Goal: Task Accomplishment & Management: Manage account settings

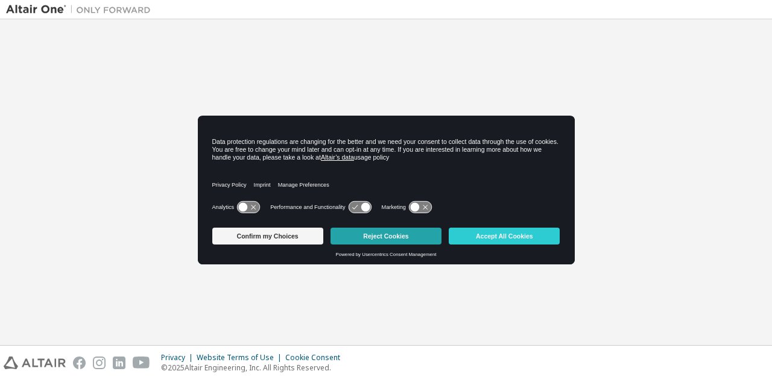
click at [381, 243] on button "Reject Cookies" at bounding box center [385, 236] width 111 height 17
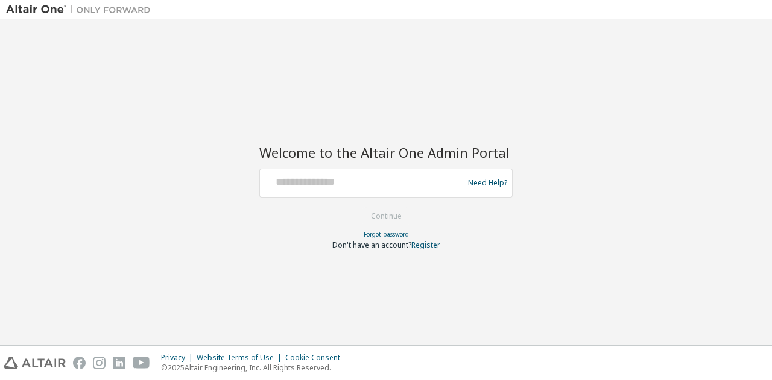
click at [381, 190] on div at bounding box center [363, 183] width 197 height 23
click at [312, 190] on div at bounding box center [363, 183] width 197 height 23
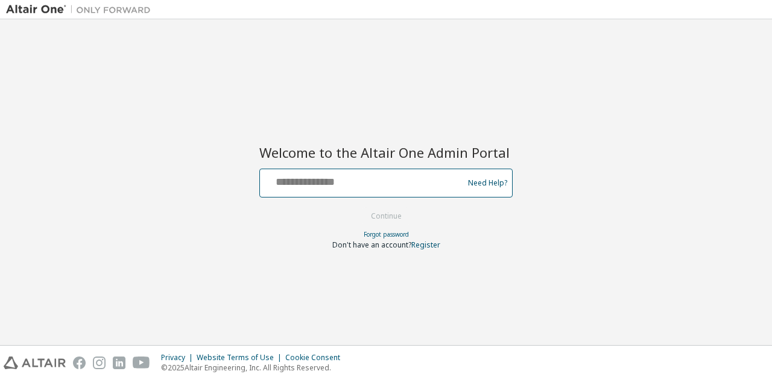
click at [285, 179] on input "text" at bounding box center [363, 180] width 197 height 17
type input "**********"
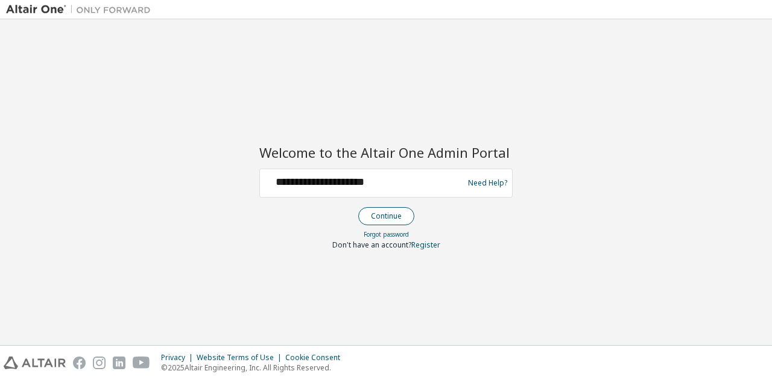
click at [374, 221] on button "Continue" at bounding box center [386, 216] width 56 height 18
click at [408, 214] on button "Continue" at bounding box center [386, 216] width 56 height 18
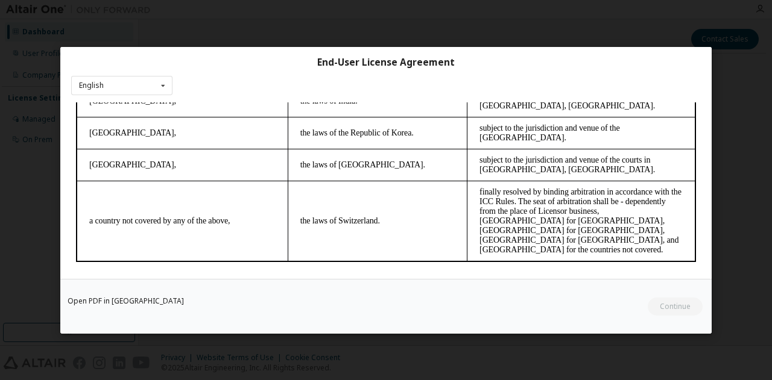
scroll to position [42, 0]
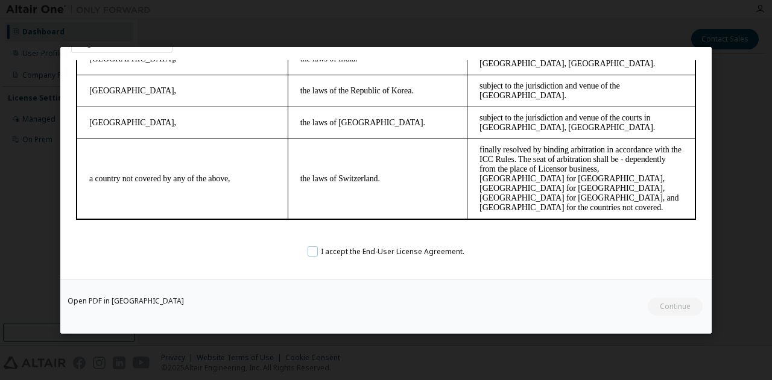
click at [311, 254] on label "I accept the End-User License Agreement." at bounding box center [385, 252] width 157 height 10
click at [675, 309] on button "Continue" at bounding box center [674, 306] width 56 height 18
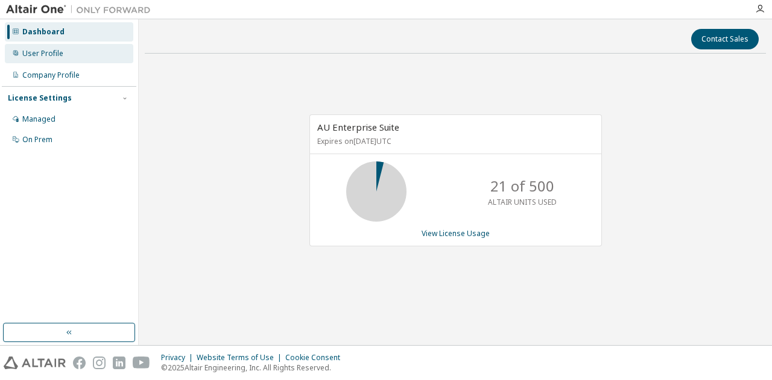
click at [63, 57] on div "User Profile" at bounding box center [69, 53] width 128 height 19
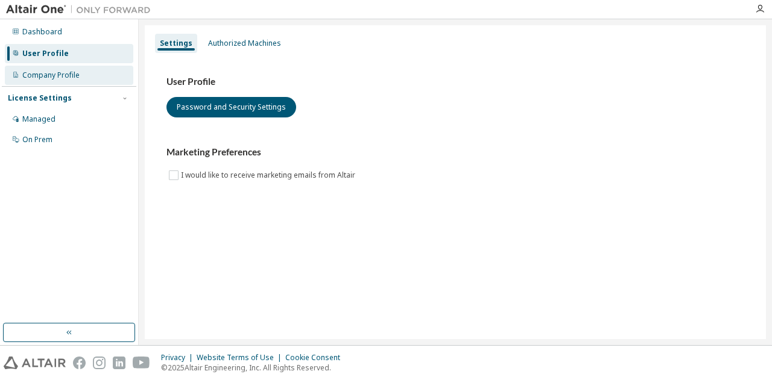
click at [60, 79] on div "Company Profile" at bounding box center [50, 76] width 57 height 10
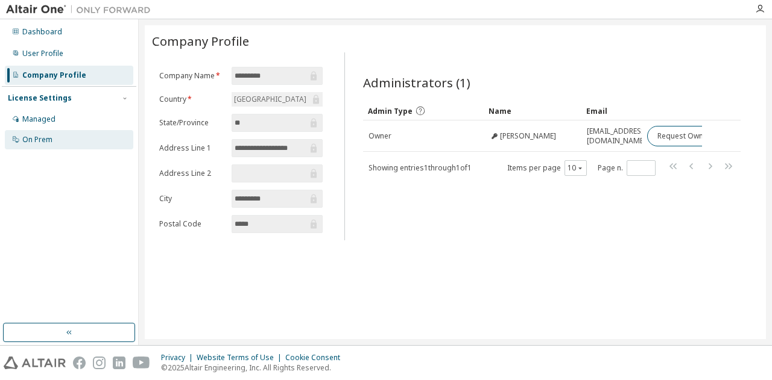
click at [65, 136] on div "On Prem" at bounding box center [69, 139] width 128 height 19
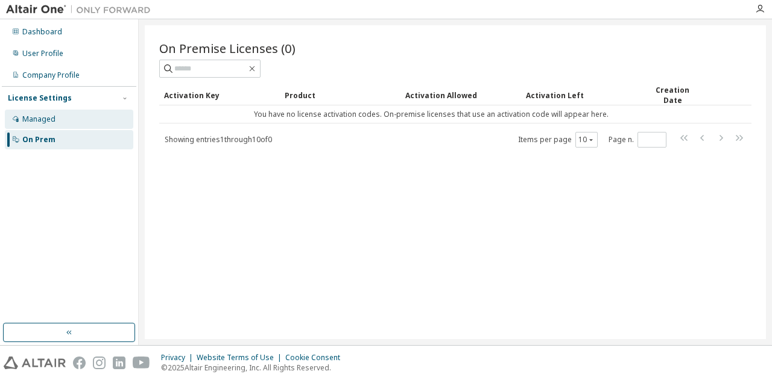
click at [81, 122] on div "Managed" at bounding box center [69, 119] width 128 height 19
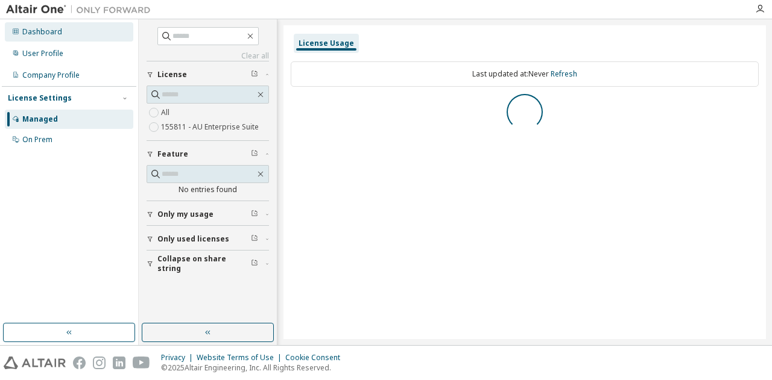
click at [61, 36] on div "Dashboard" at bounding box center [69, 31] width 128 height 19
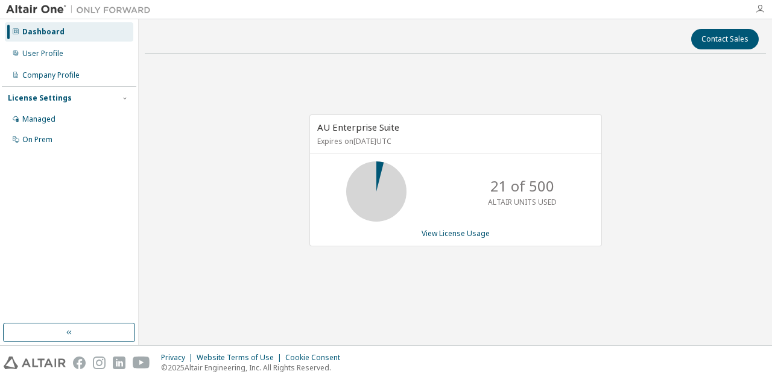
click at [758, 10] on icon "button" at bounding box center [760, 9] width 10 height 10
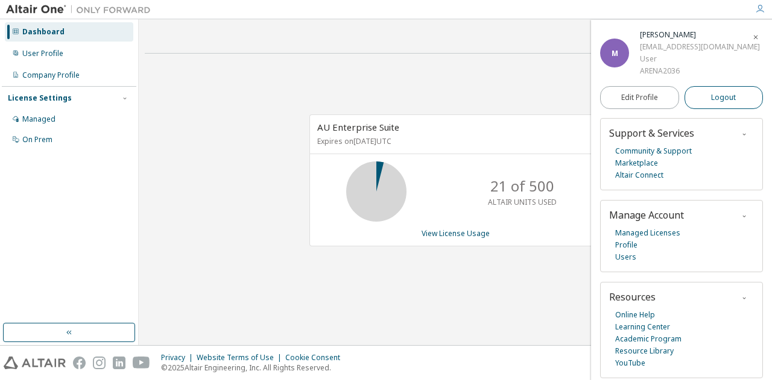
click at [723, 93] on span "Logout" at bounding box center [723, 98] width 25 height 12
